Goal: Check status: Check status

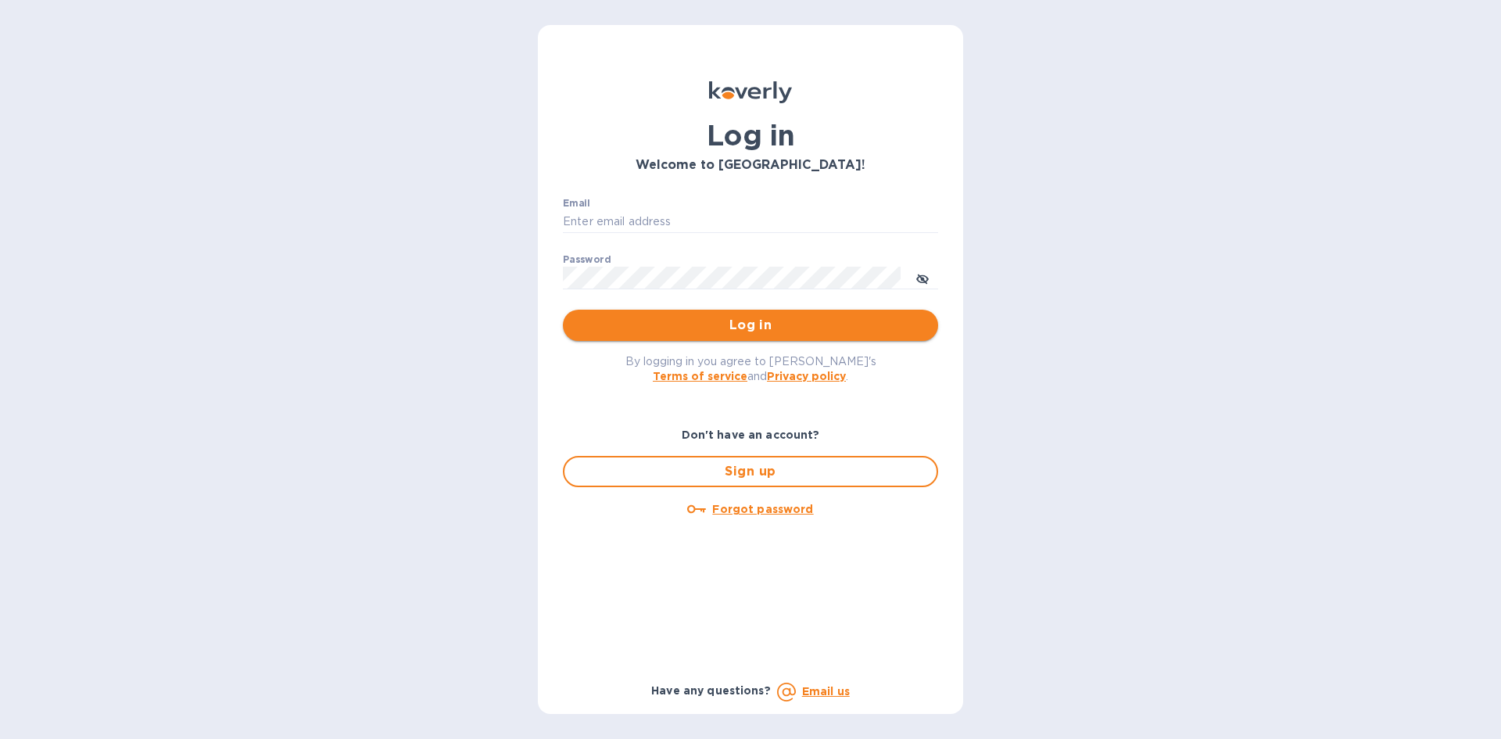
type input "[EMAIL_ADDRESS][DOMAIN_NAME]"
click at [851, 326] on span "Log in" at bounding box center [750, 325] width 350 height 19
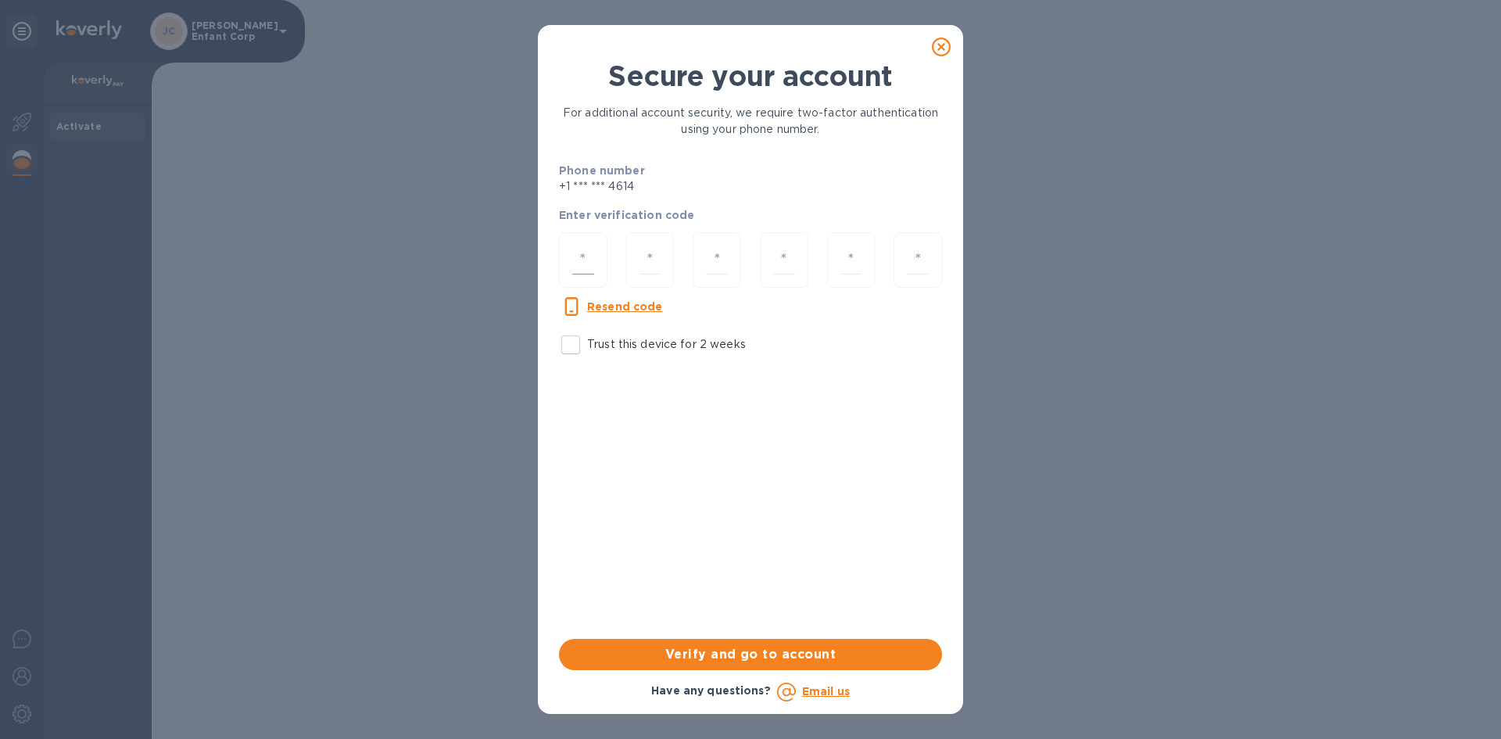
click at [589, 272] on input "number" at bounding box center [583, 259] width 22 height 29
click at [604, 251] on div at bounding box center [583, 260] width 48 height 56
